Goal: Information Seeking & Learning: Learn about a topic

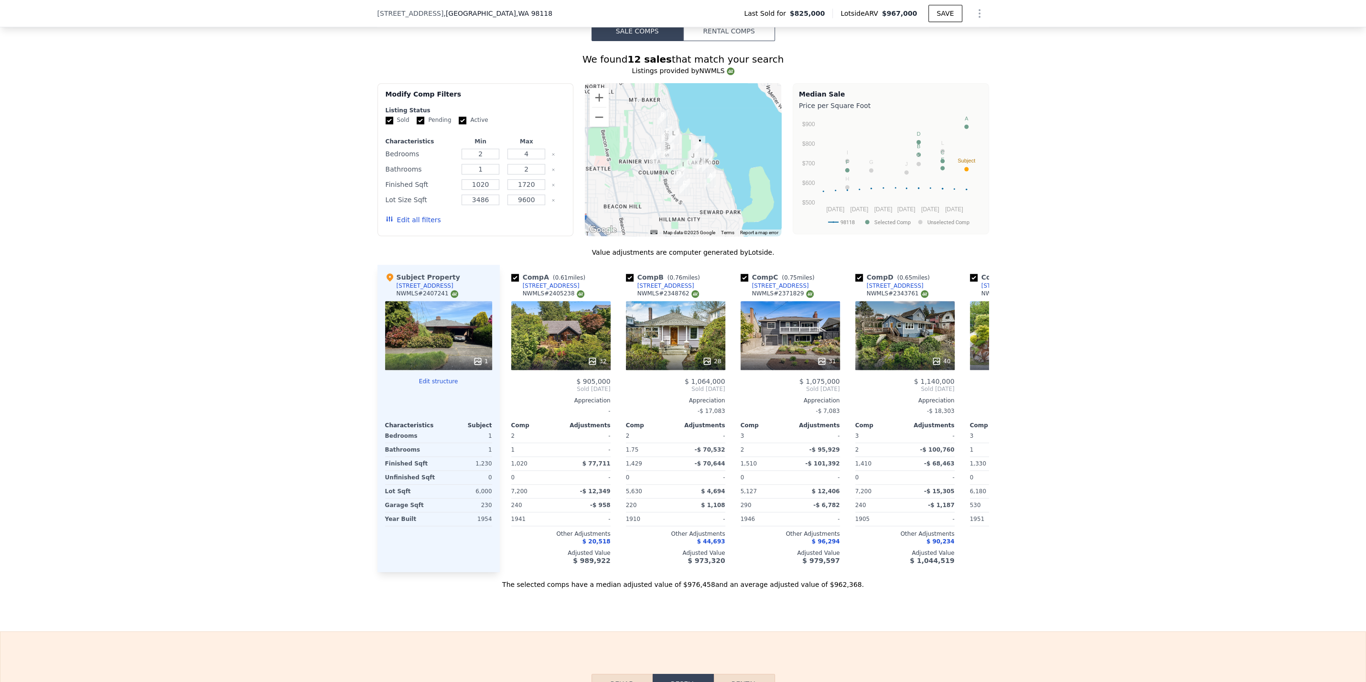
scroll to position [909, 0]
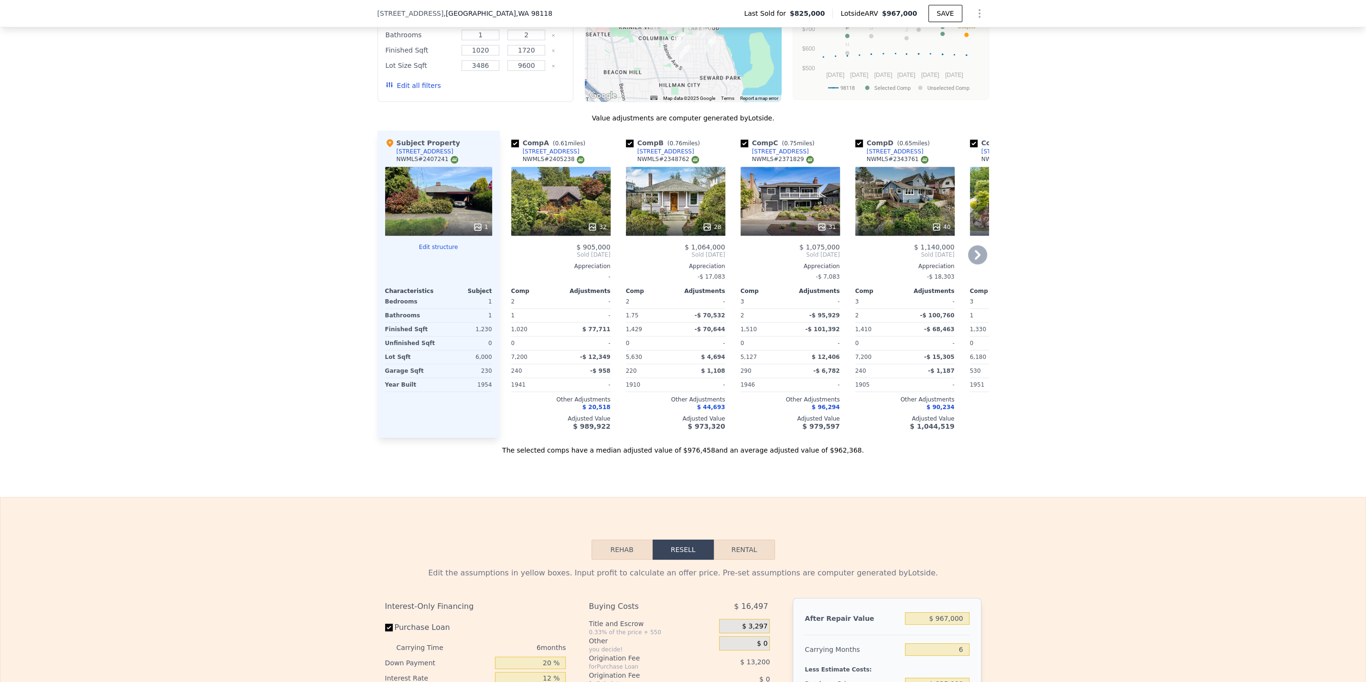
click at [980, 262] on icon at bounding box center [977, 254] width 19 height 19
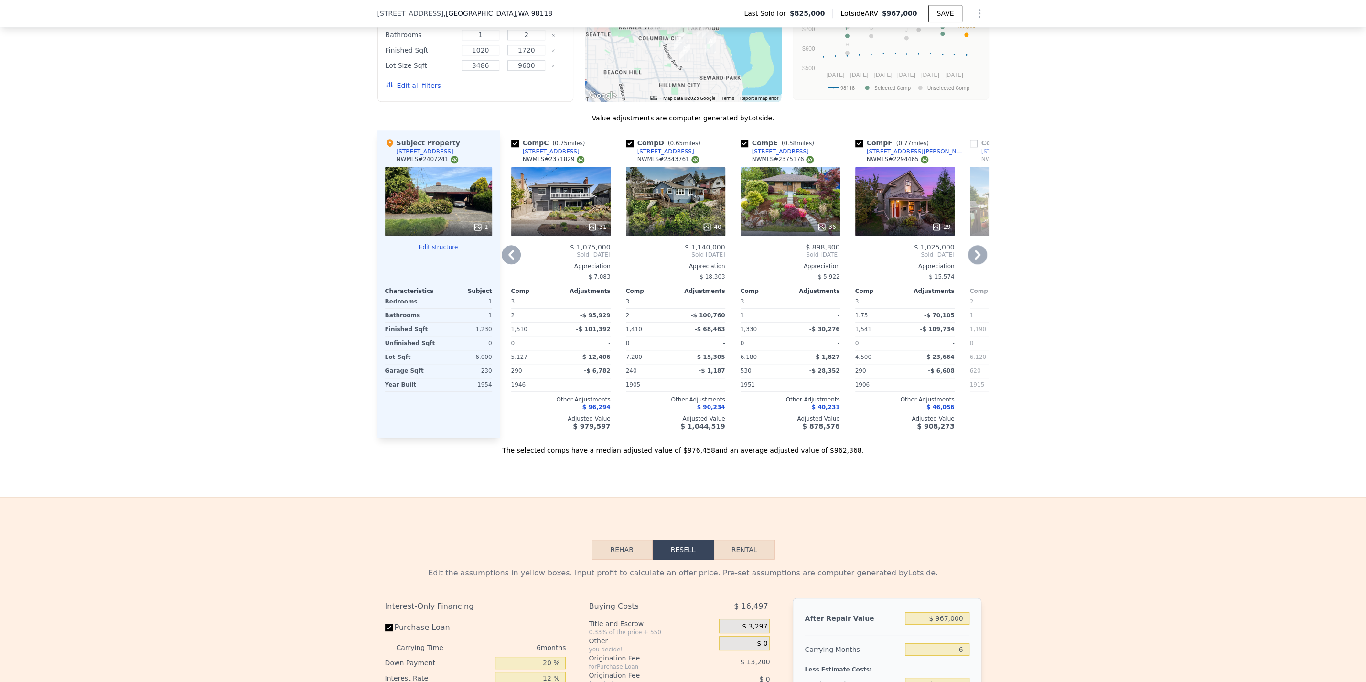
click at [981, 257] on icon at bounding box center [977, 254] width 19 height 19
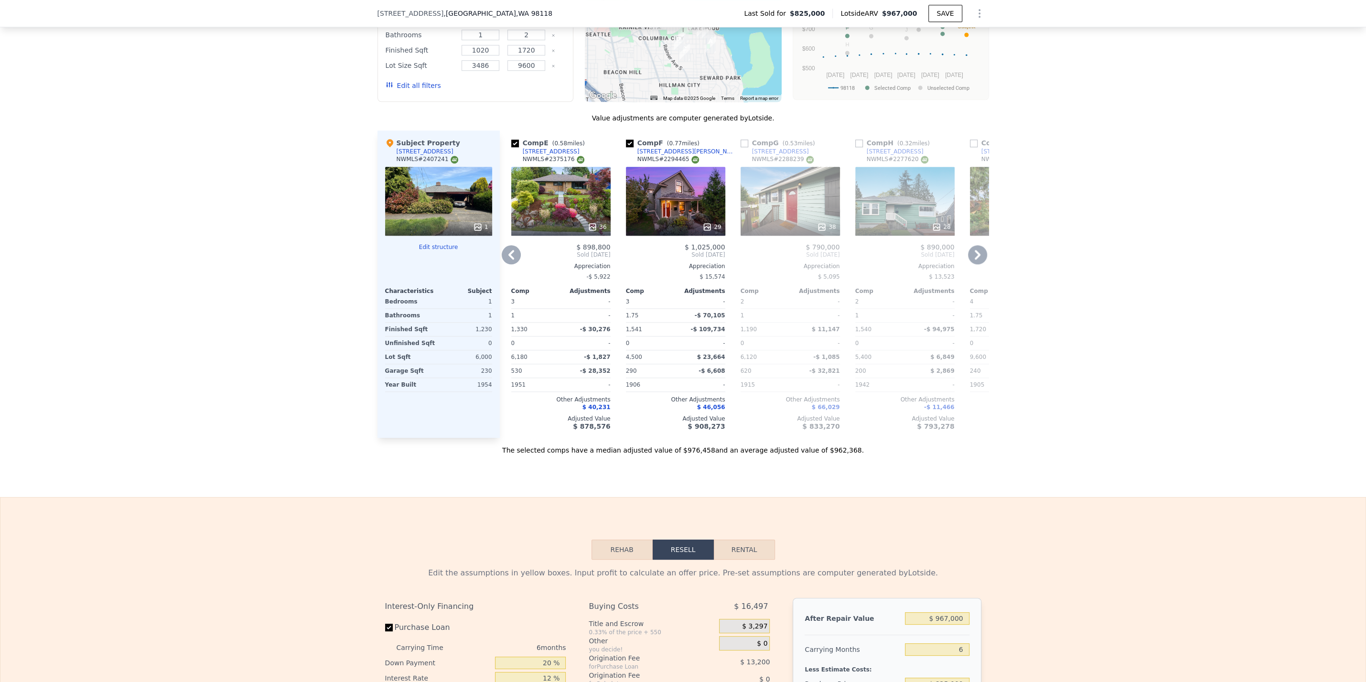
click at [981, 258] on icon at bounding box center [977, 254] width 19 height 19
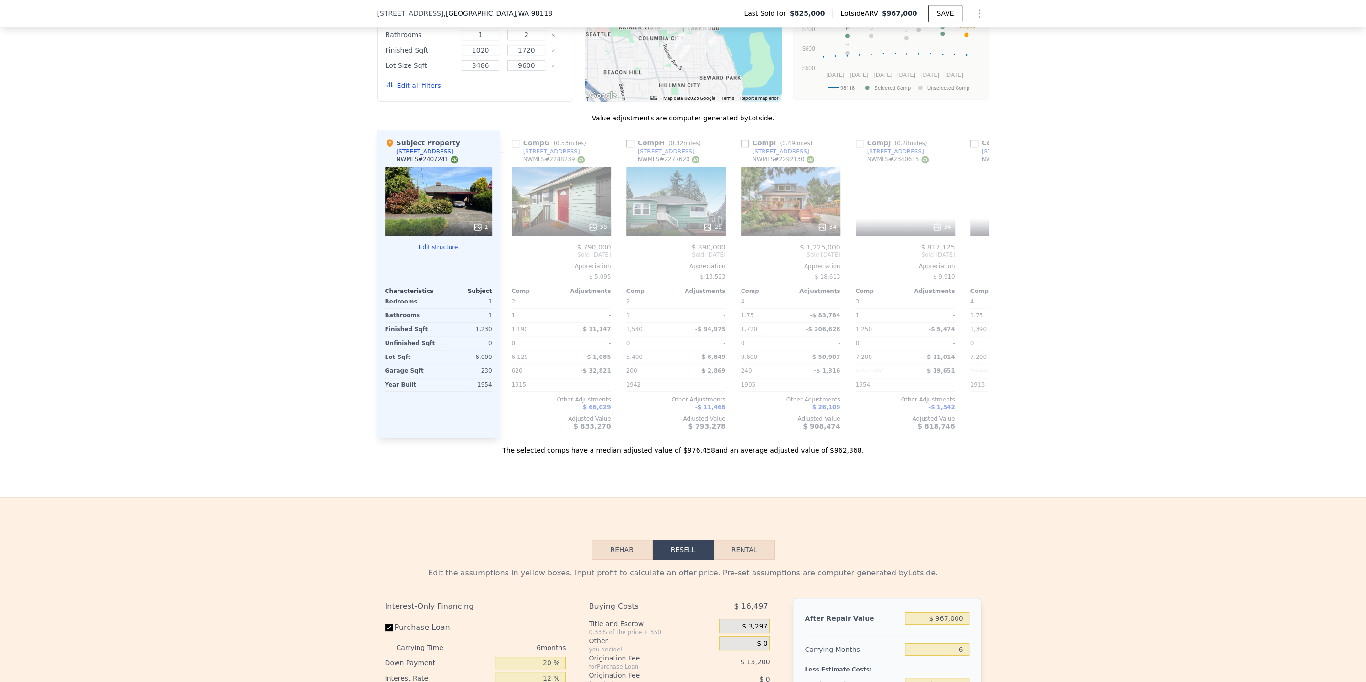
scroll to position [0, 688]
click at [976, 254] on icon at bounding box center [977, 254] width 19 height 19
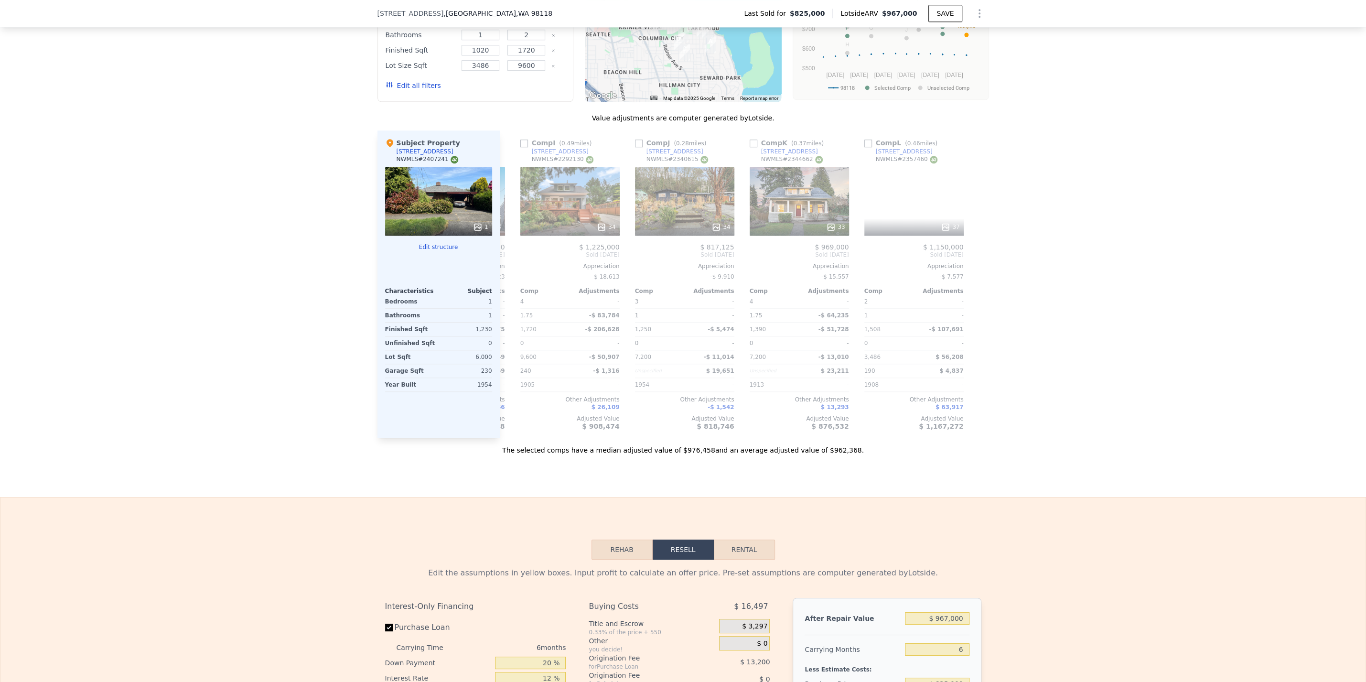
scroll to position [0, 909]
click at [514, 258] on icon at bounding box center [511, 254] width 19 height 19
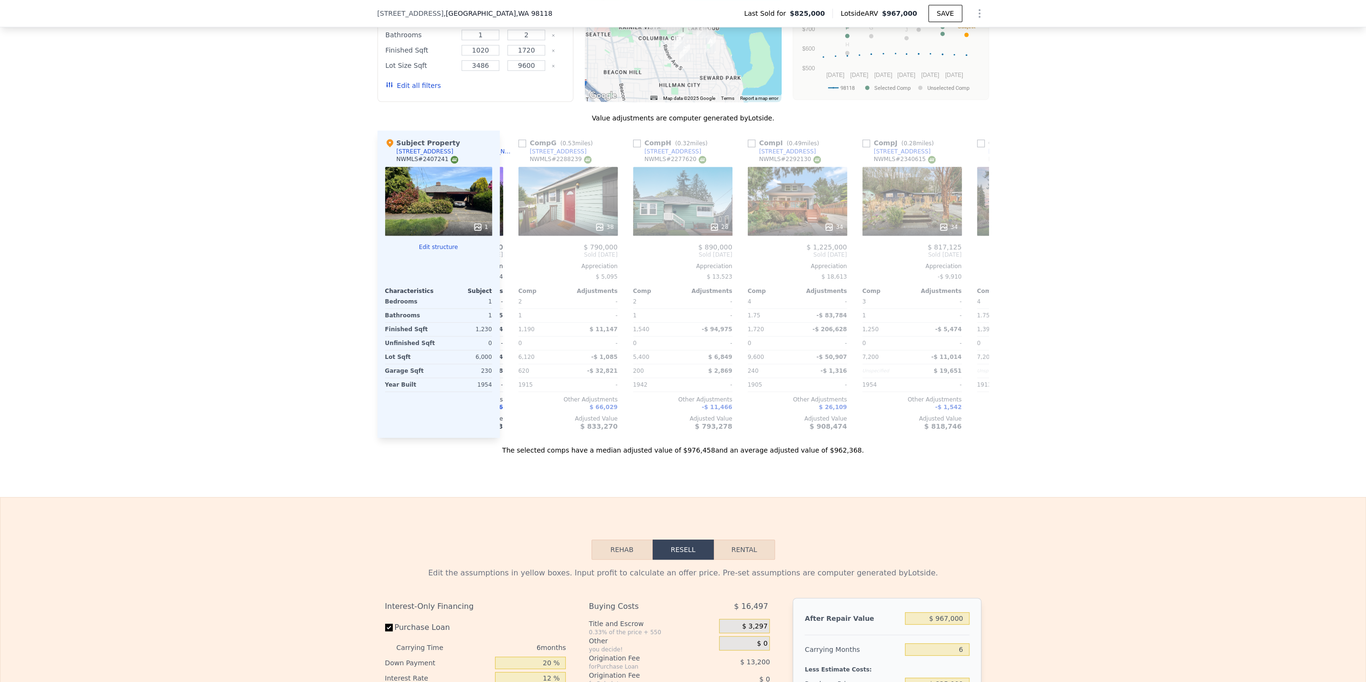
scroll to position [0, 680]
click at [508, 257] on icon at bounding box center [511, 254] width 19 height 19
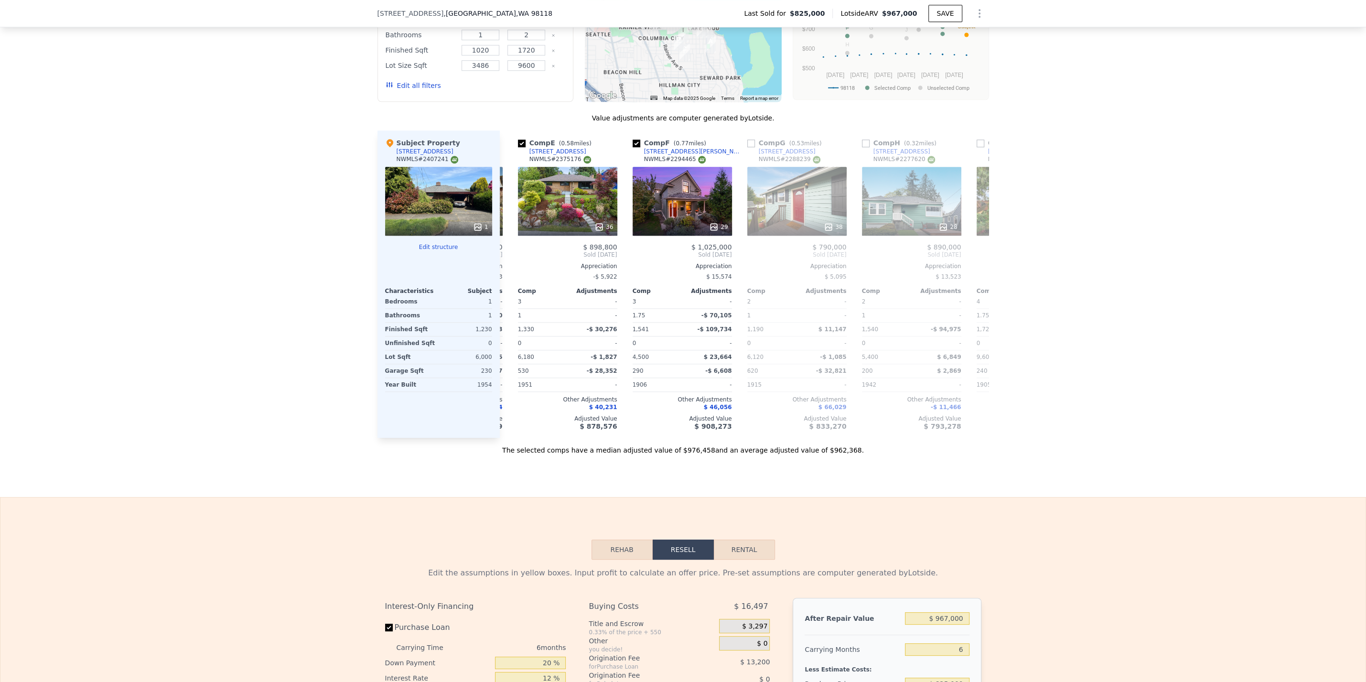
scroll to position [0, 451]
click at [507, 255] on icon at bounding box center [511, 254] width 19 height 19
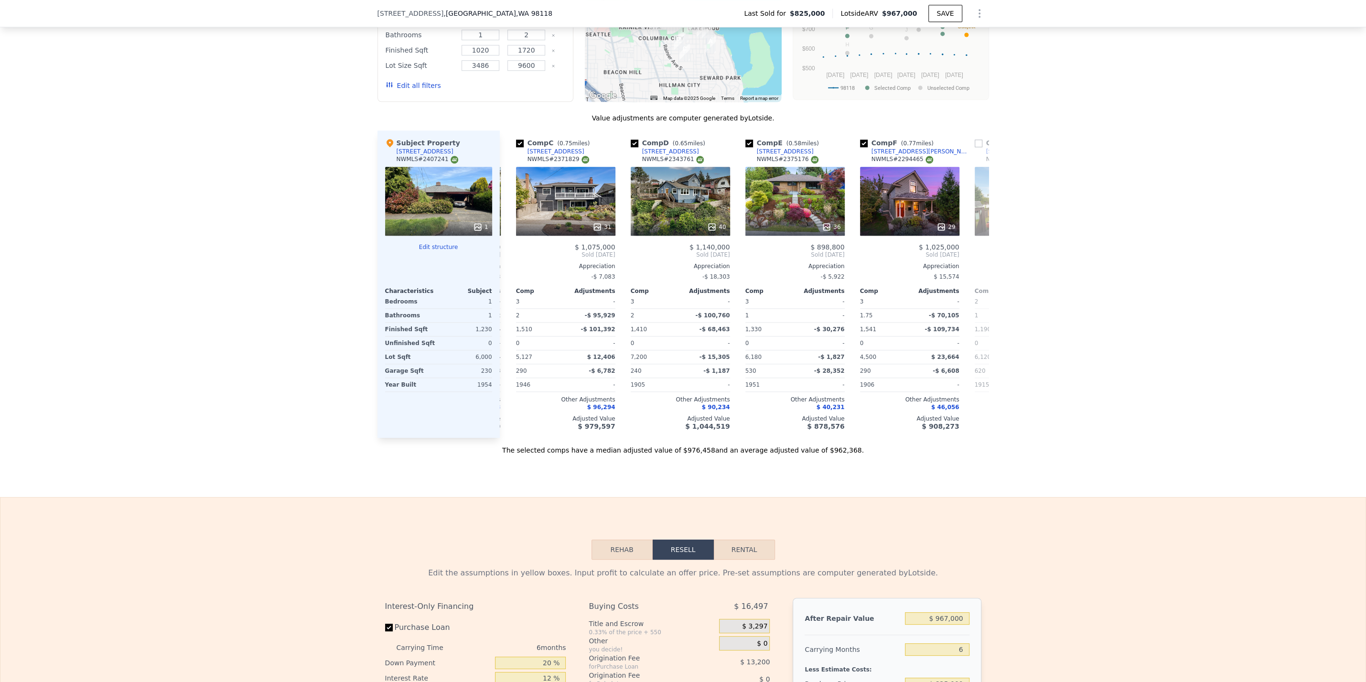
scroll to position [0, 222]
click at [509, 255] on div "Comp A ( 0.61 miles) [STREET_ADDRESS] # 2405238 32 $ 905,000 Sold [DATE] Apprec…" at bounding box center [744, 283] width 489 height 307
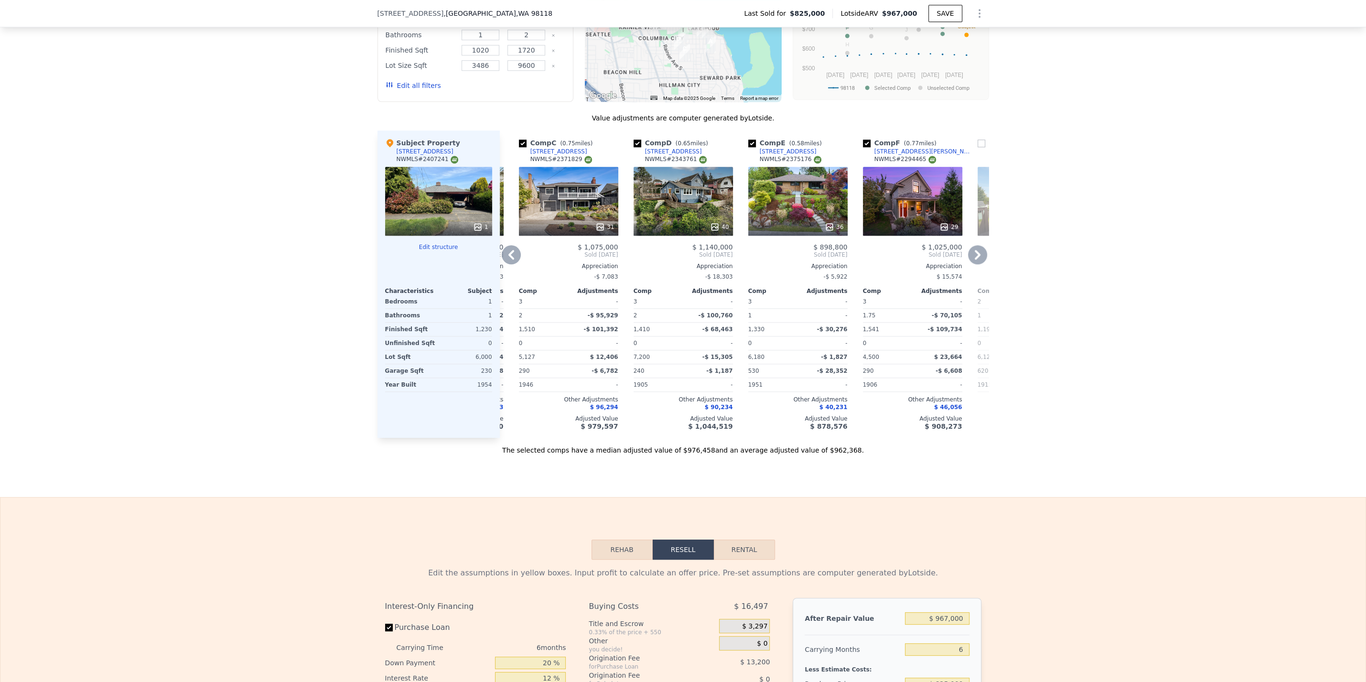
click at [507, 255] on icon at bounding box center [511, 254] width 19 height 19
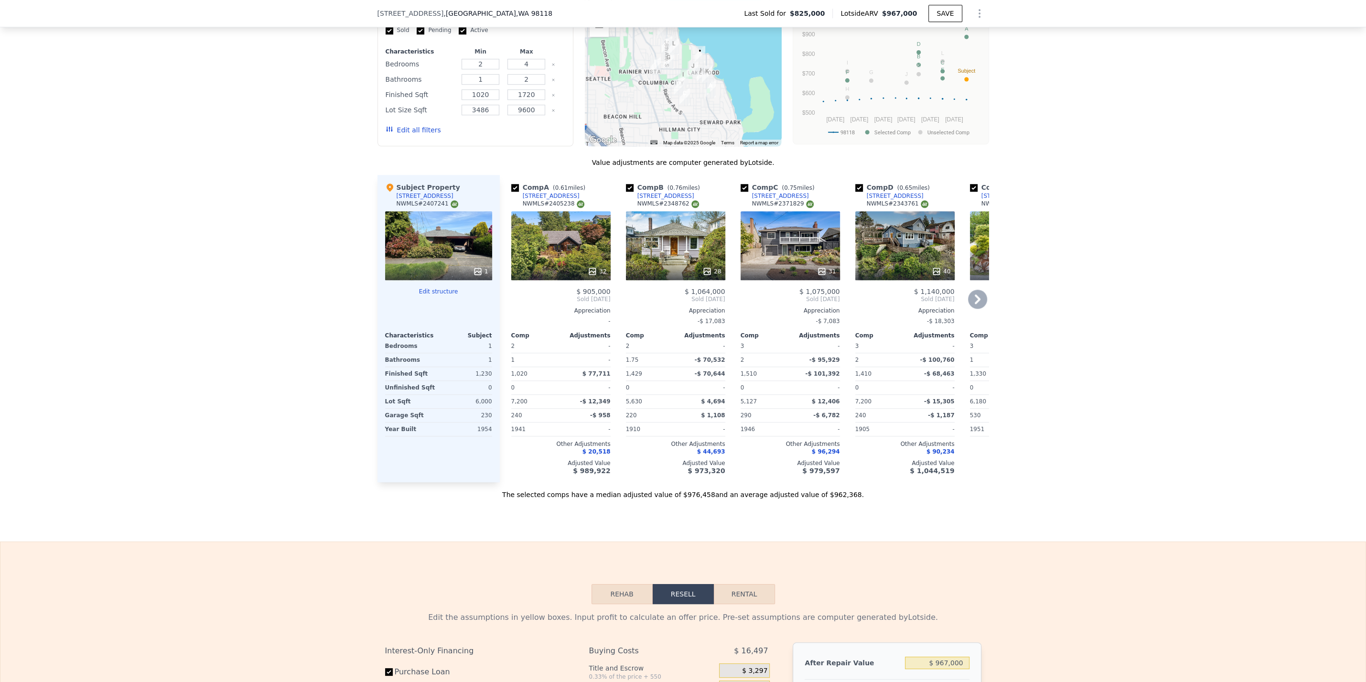
scroll to position [788, 0]
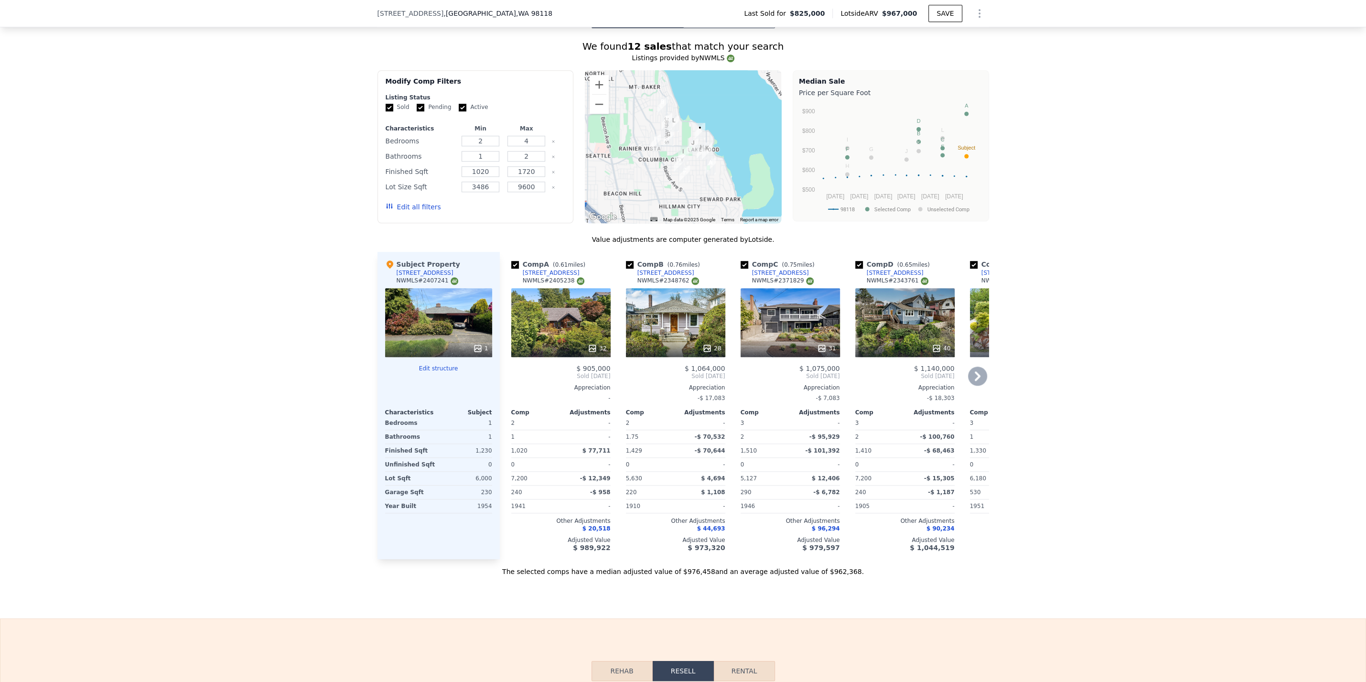
click at [979, 376] on icon at bounding box center [977, 376] width 19 height 19
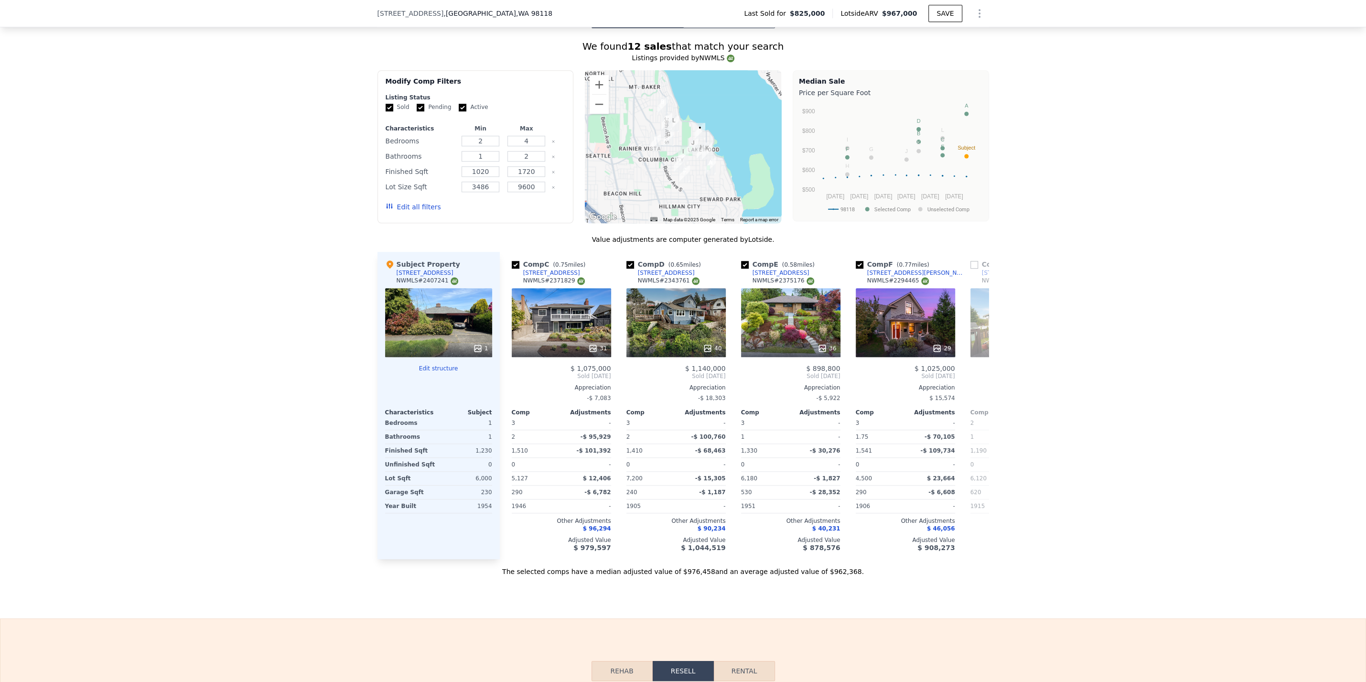
scroll to position [0, 229]
click at [980, 377] on icon at bounding box center [978, 376] width 6 height 10
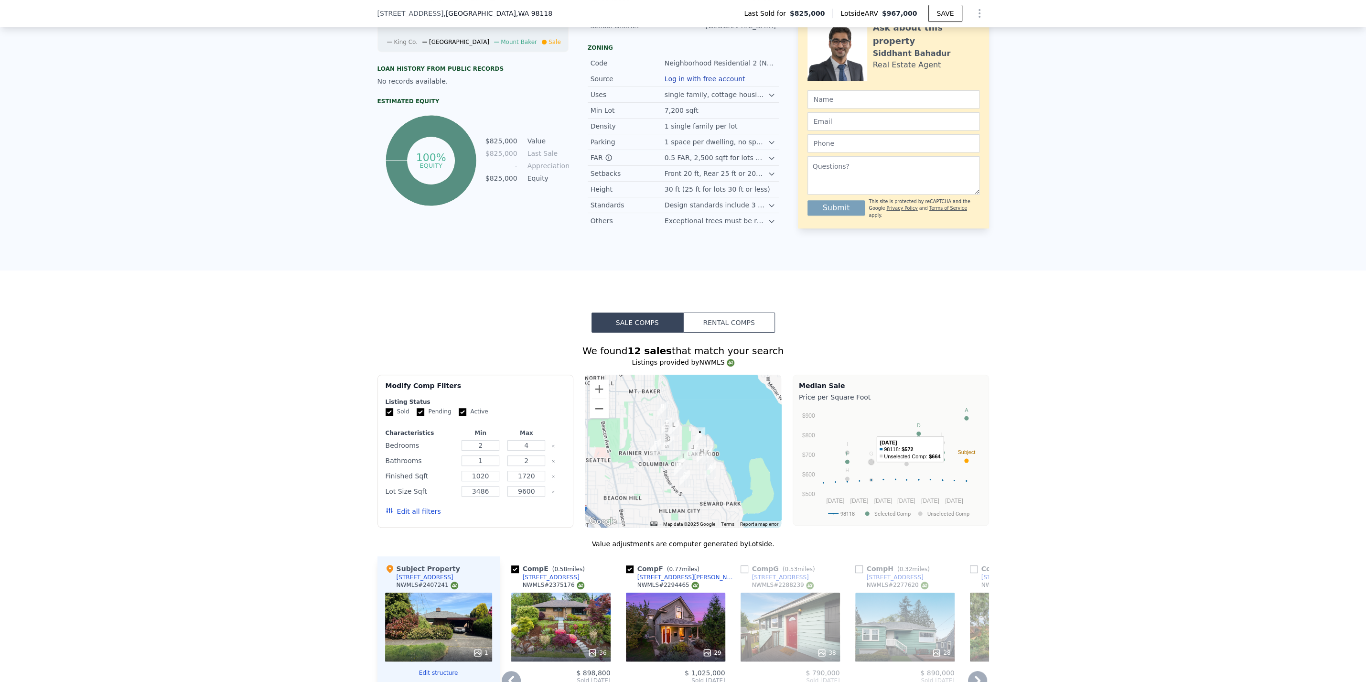
scroll to position [57, 0]
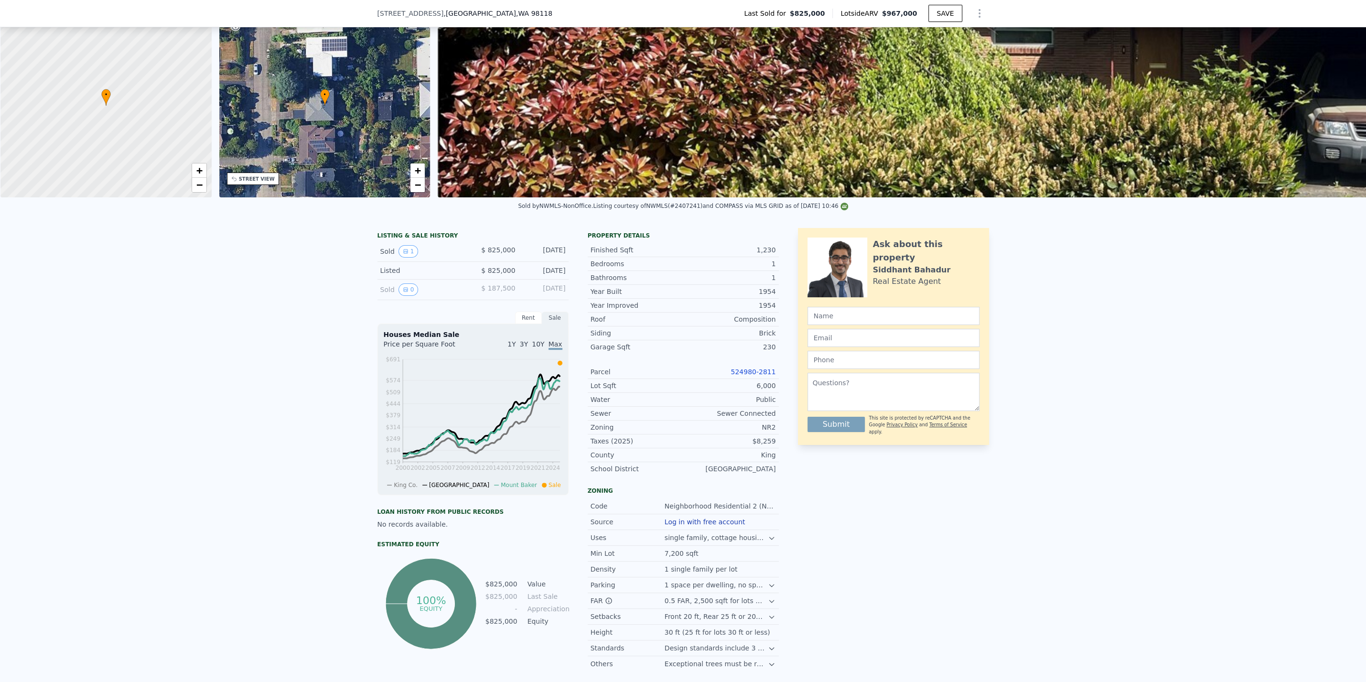
click at [488, 262] on div "Listed $ 825,000 [DATE]" at bounding box center [473, 271] width 191 height 18
click at [480, 262] on div "Listed $ 825,000 [DATE]" at bounding box center [473, 271] width 191 height 18
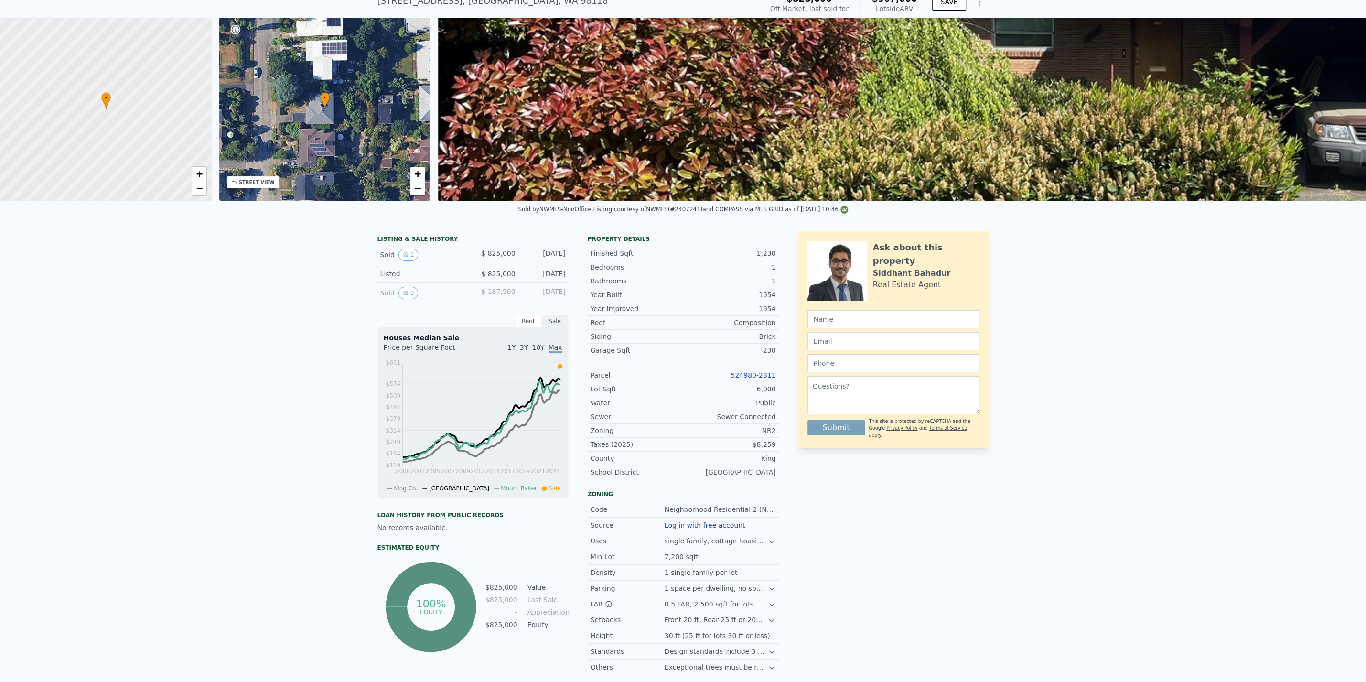
click at [409, 328] on div "Houses Median Sale Price per Square Foot 1Y 3Y 10Y Max 2000 2002 2005 2007 2009…" at bounding box center [473, 413] width 191 height 172
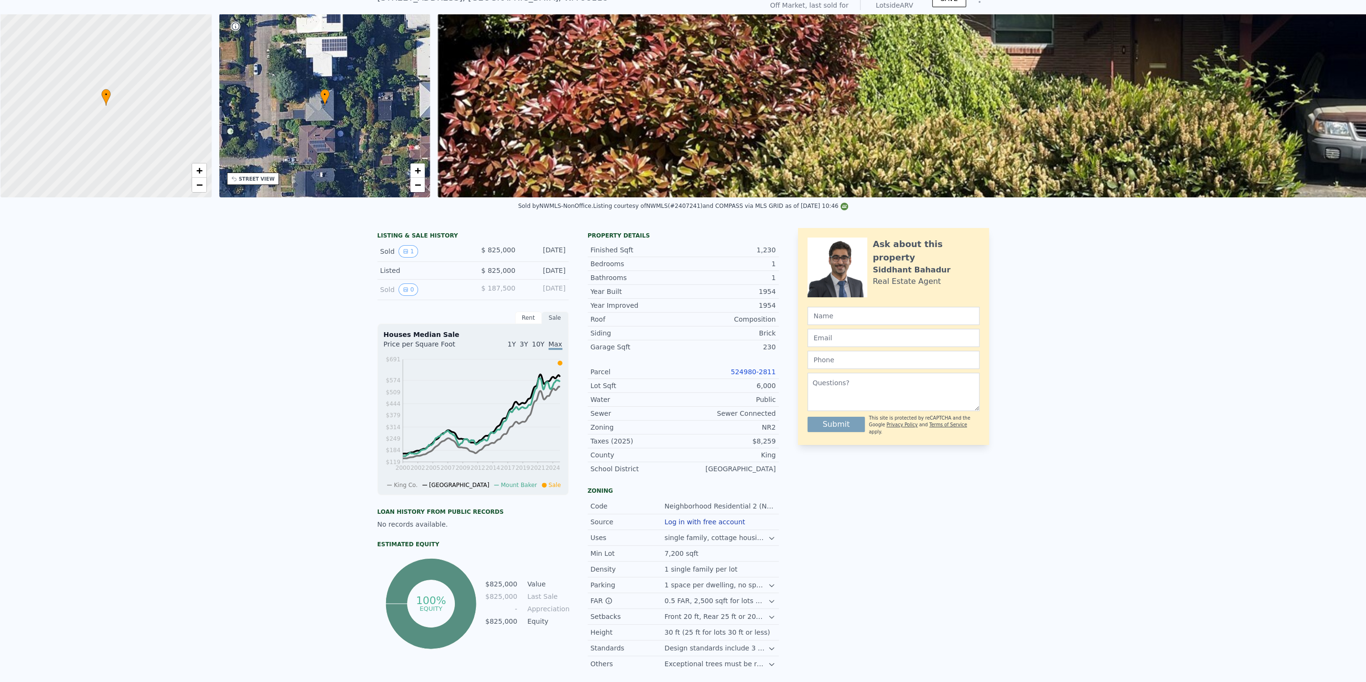
click at [977, 204] on div "Sold by NWMLS-NonOffice . Listing courtesy of NWMLS (#2407241) and COMPASS via …" at bounding box center [683, 208] width 1366 height 23
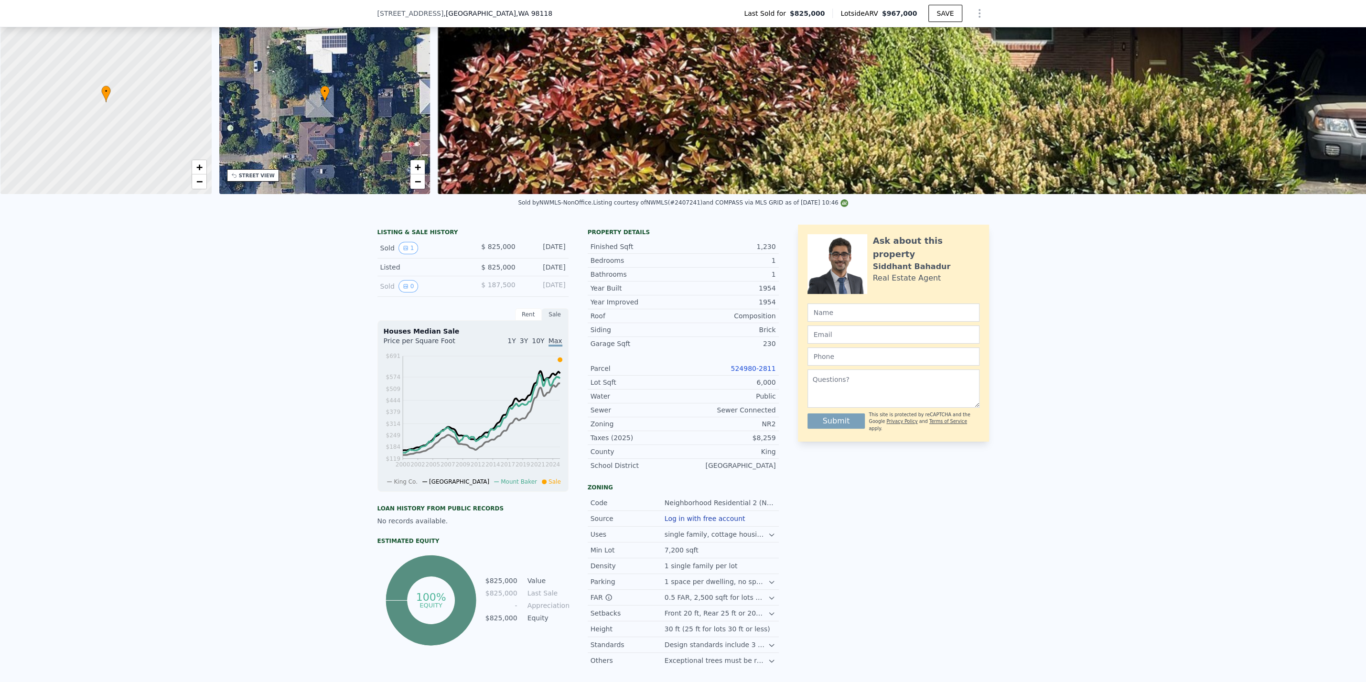
click at [989, 204] on div "Sold by NWMLS-NonOffice . Listing courtesy of NWMLS (#2407241) and COMPASS via …" at bounding box center [683, 205] width 1366 height 23
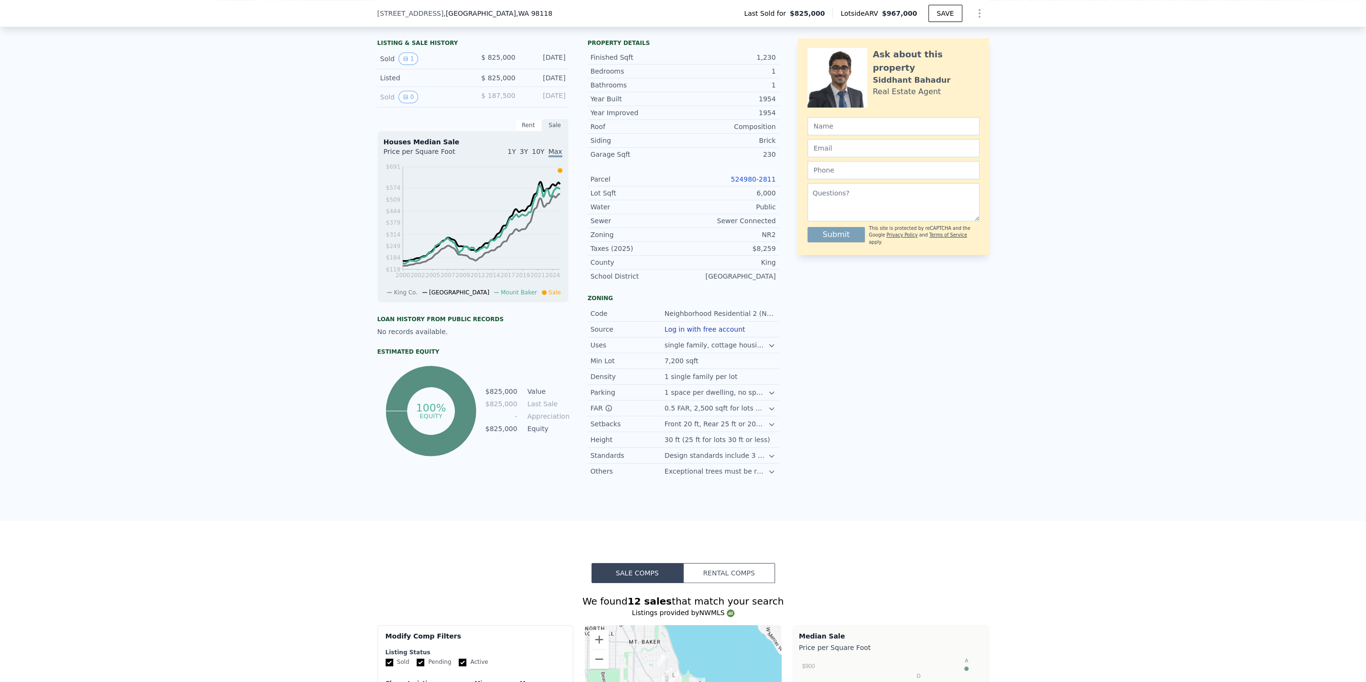
scroll to position [179, 0]
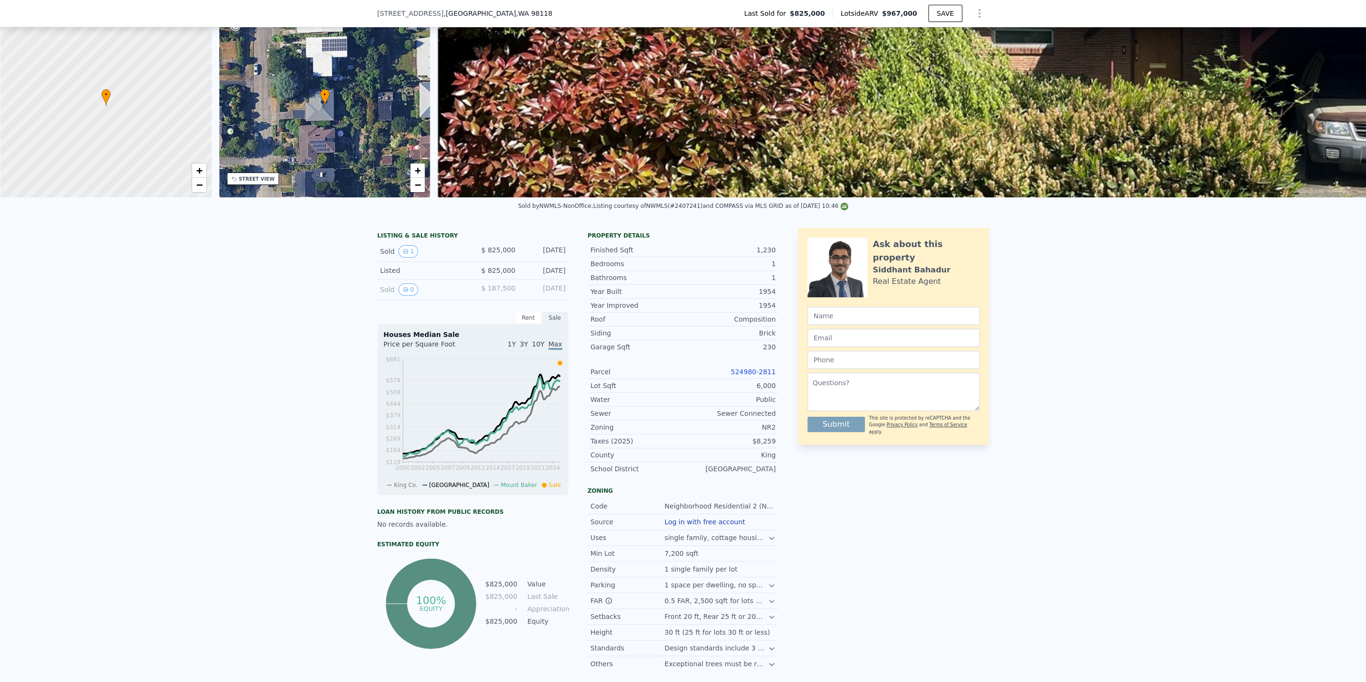
click at [899, 45] on img at bounding box center [1117, 105] width 1359 height 183
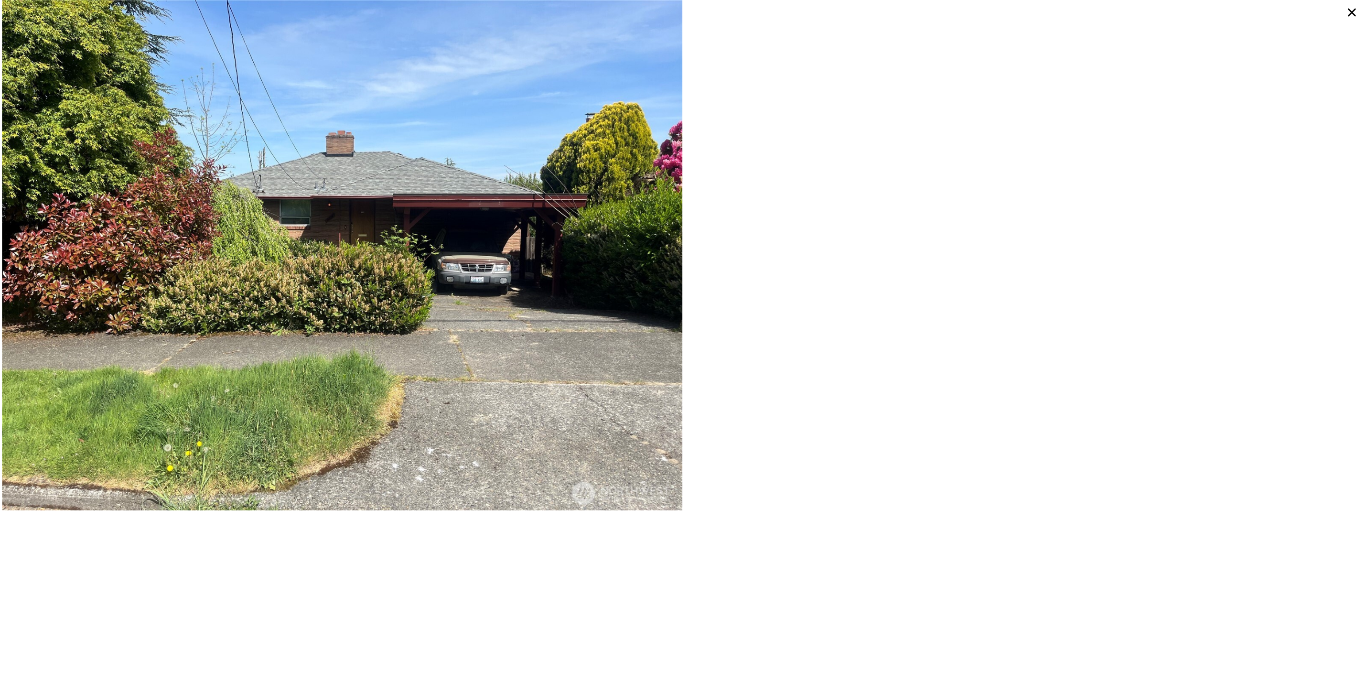
scroll to position [3, 0]
